Goal: Information Seeking & Learning: Learn about a topic

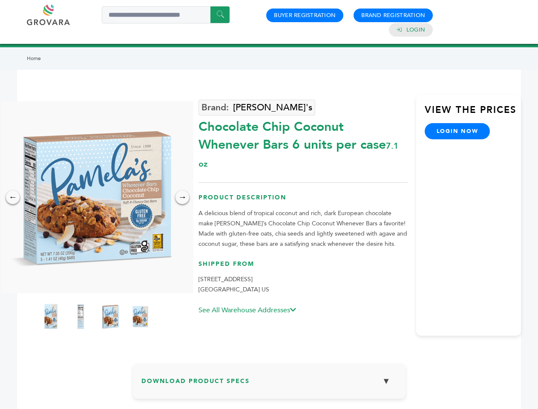
click at [95, 197] on img at bounding box center [96, 197] width 192 height 192
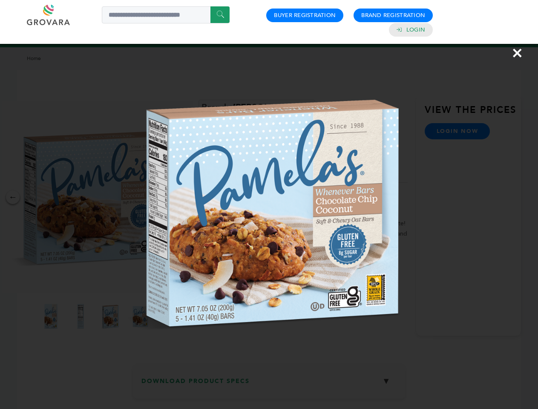
click at [13, 197] on div "×" at bounding box center [269, 204] width 538 height 409
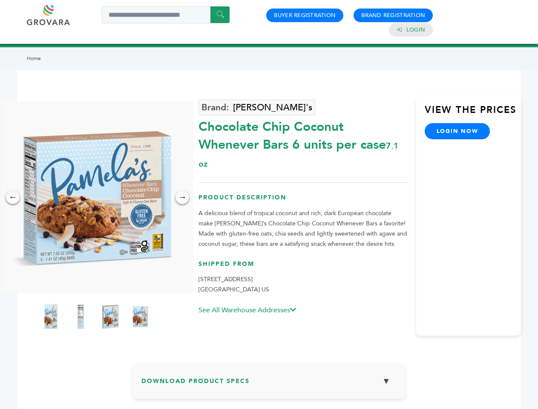
click at [182, 197] on div "→" at bounding box center [183, 197] width 14 height 14
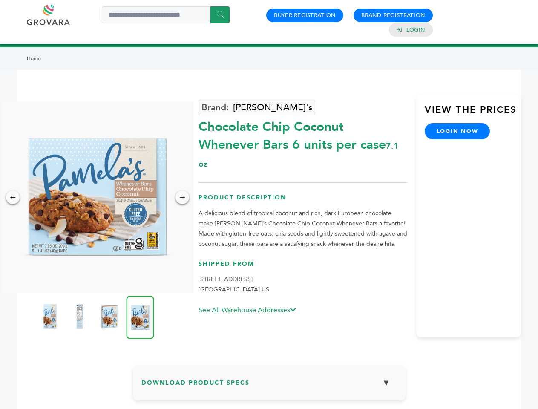
click at [51, 316] on img at bounding box center [49, 316] width 21 height 34
click at [0, 0] on div "×" at bounding box center [0, 0] width 0 height 0
click at [110, 316] on img at bounding box center [109, 316] width 21 height 34
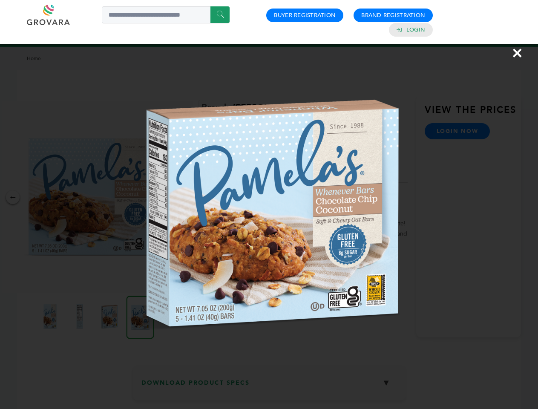
click at [0, 0] on img at bounding box center [0, 0] width 0 height 0
